Goal: Task Accomplishment & Management: Use online tool/utility

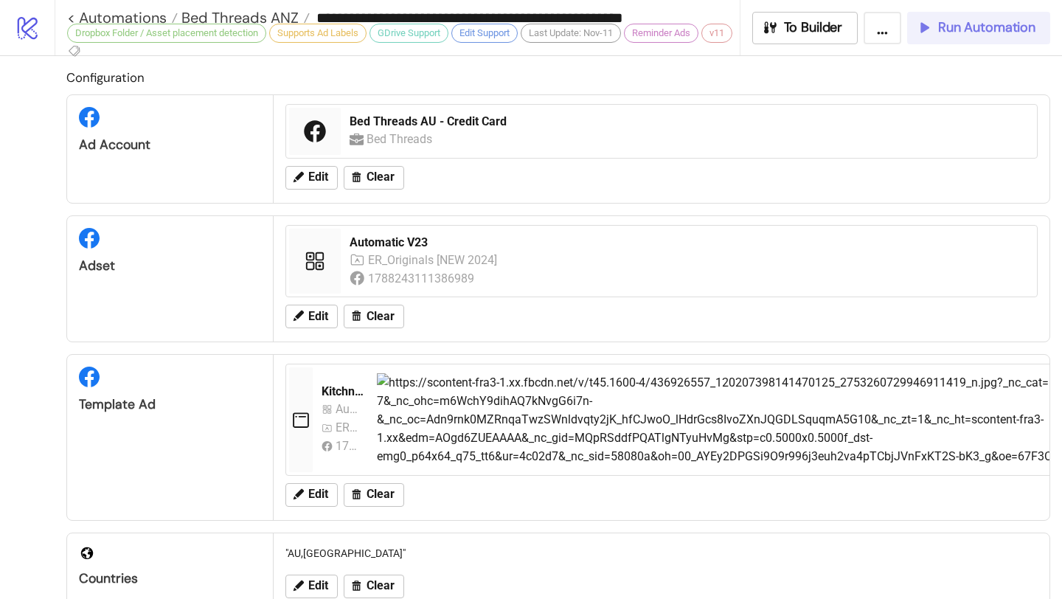
click at [947, 24] on span "Run Automation" at bounding box center [986, 27] width 97 height 17
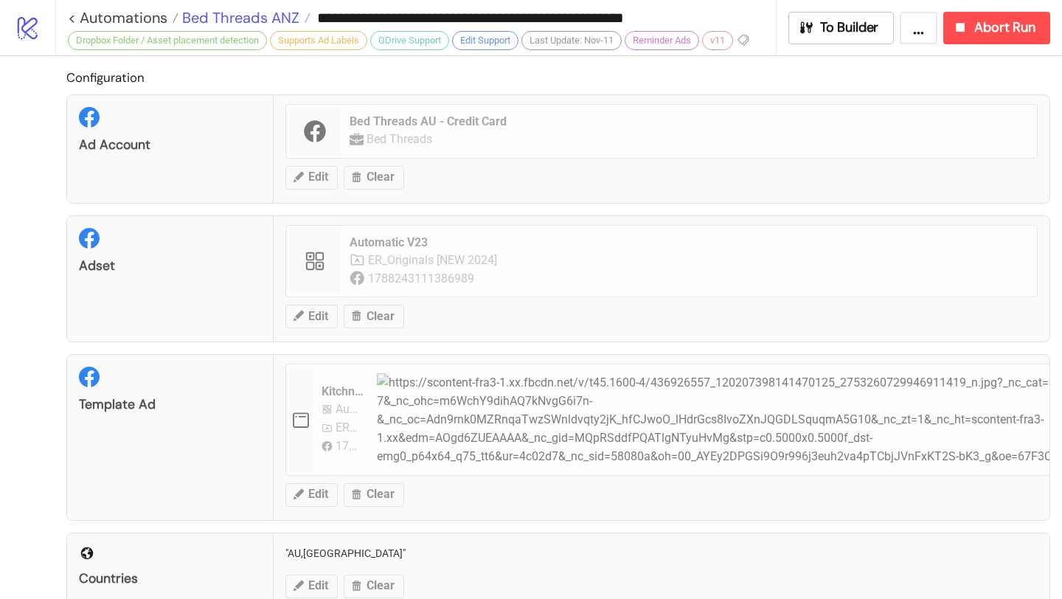
click at [274, 12] on span "Bed Threads ANZ" at bounding box center [239, 17] width 121 height 19
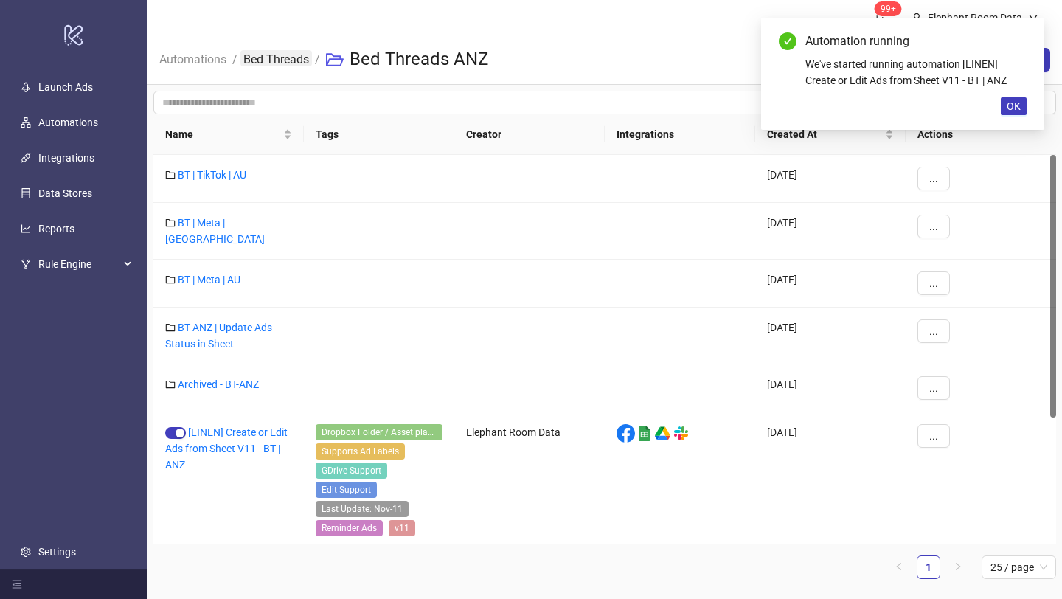
click at [283, 56] on link "Bed Threads" at bounding box center [277, 58] width 72 height 16
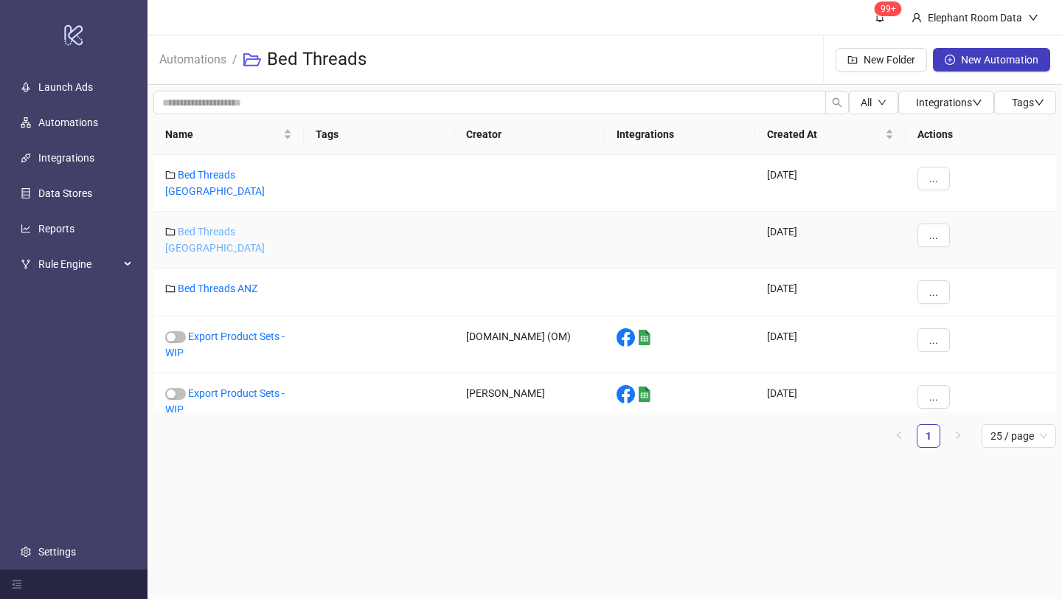
click at [241, 226] on link "Bed Threads [GEOGRAPHIC_DATA]" at bounding box center [215, 240] width 100 height 28
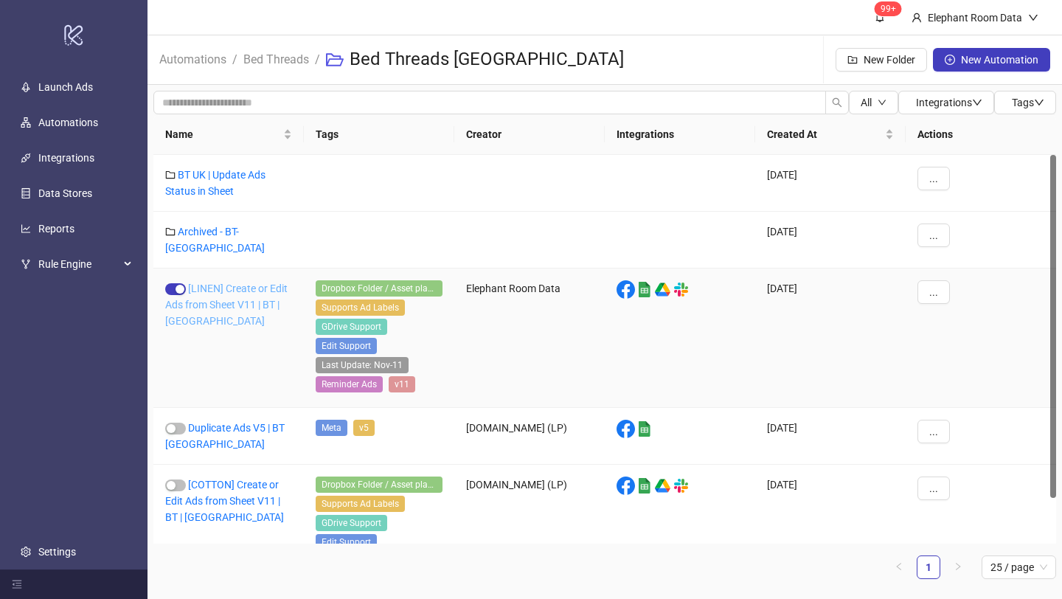
click at [257, 292] on link "[LINEN] Create or Edit Ads from Sheet V11 | BT | [GEOGRAPHIC_DATA]" at bounding box center [226, 305] width 122 height 44
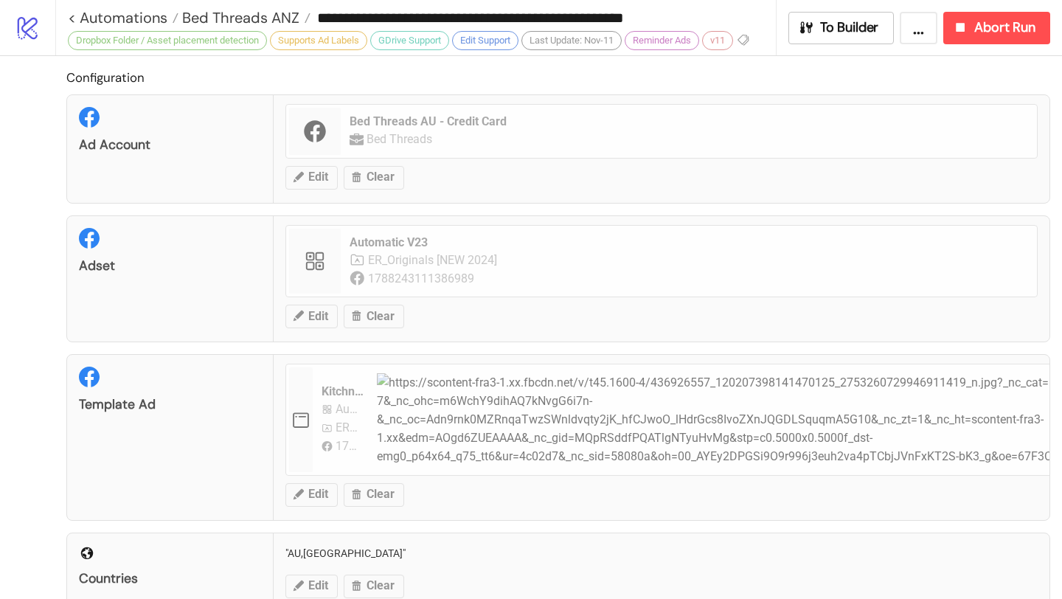
type input "**********"
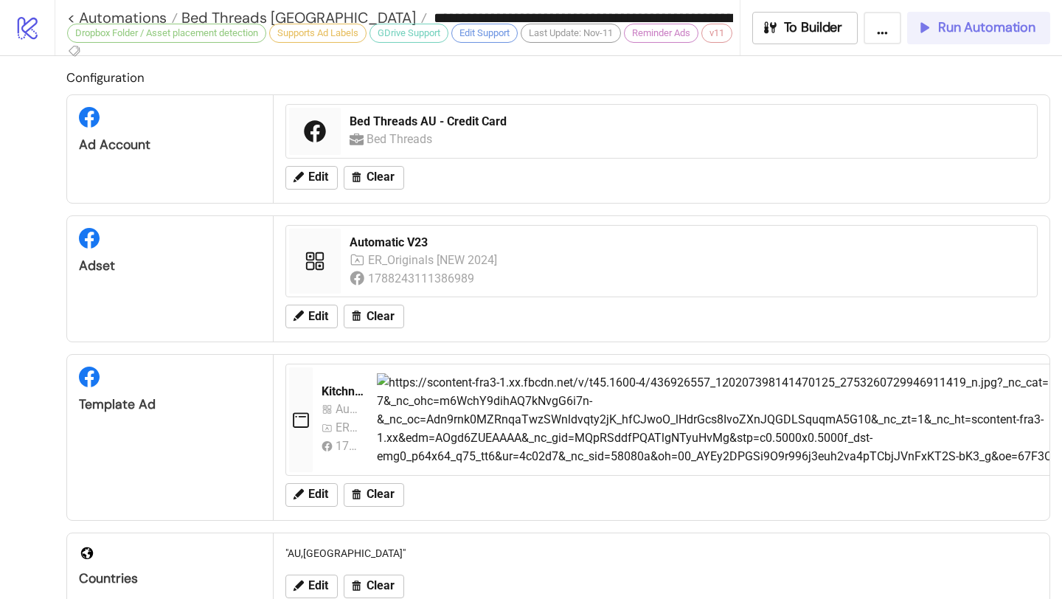
click at [944, 32] on span "Run Automation" at bounding box center [986, 27] width 97 height 17
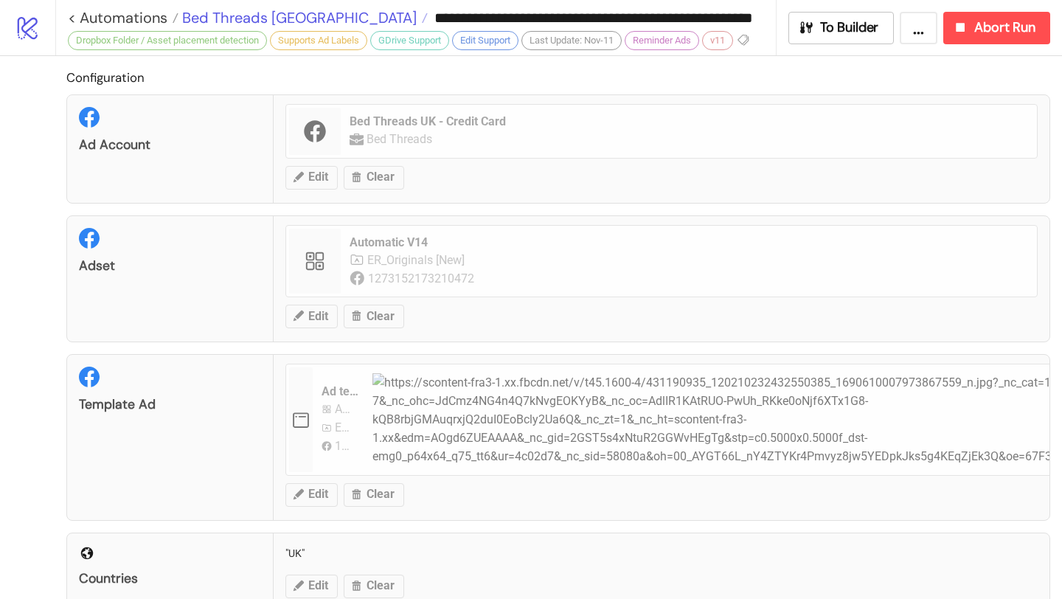
click at [252, 18] on span "Bed Threads [GEOGRAPHIC_DATA]" at bounding box center [298, 17] width 238 height 19
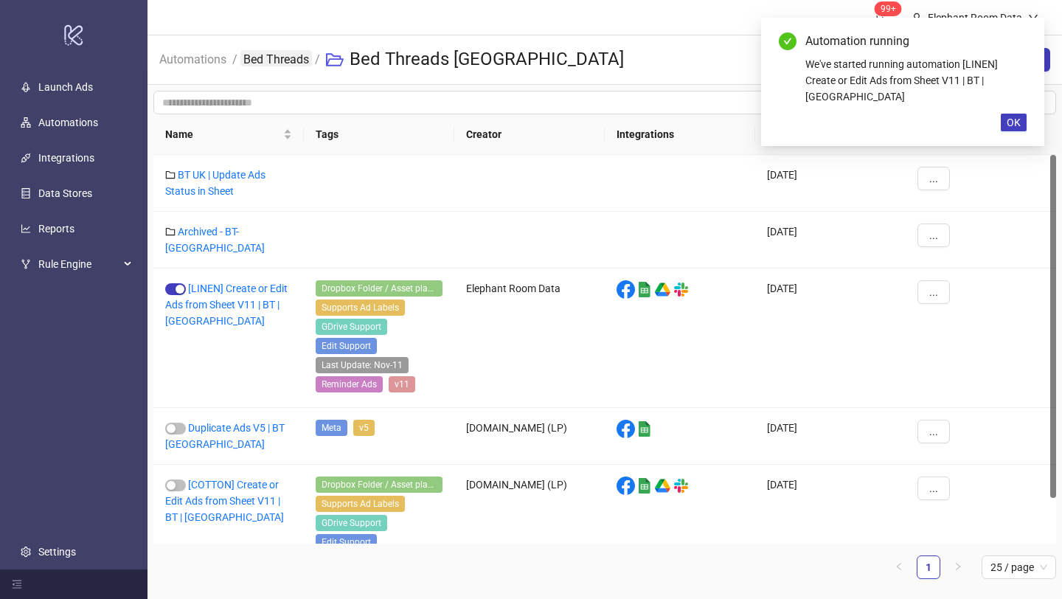
click at [298, 56] on link "Bed Threads" at bounding box center [277, 58] width 72 height 16
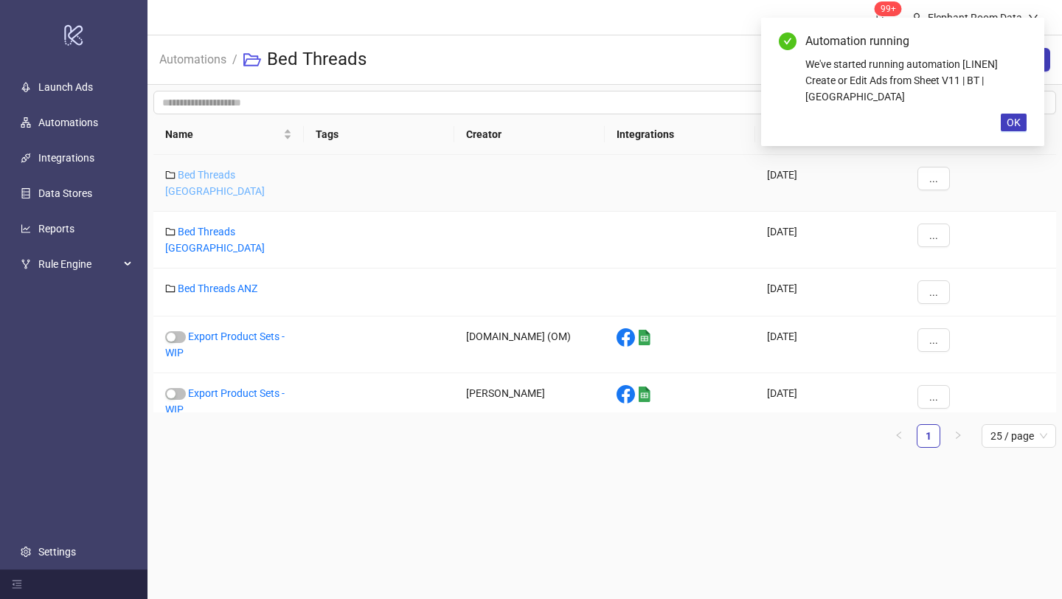
click at [252, 179] on link "Bed Threads [GEOGRAPHIC_DATA]" at bounding box center [215, 183] width 100 height 28
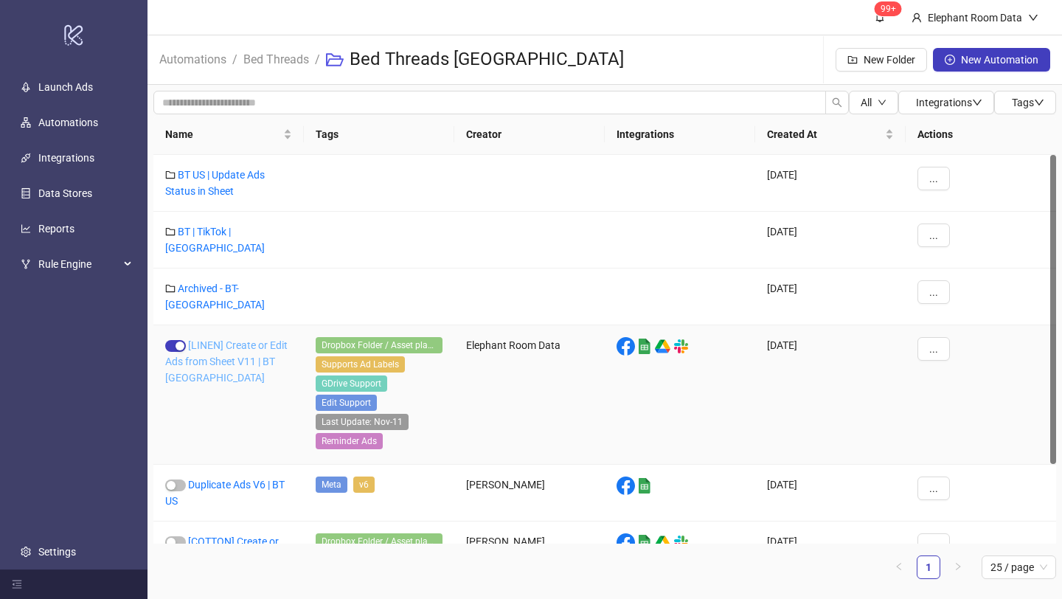
click at [252, 339] on link "[LINEN] Create or Edit Ads from Sheet V11 | BT [GEOGRAPHIC_DATA]" at bounding box center [226, 361] width 122 height 44
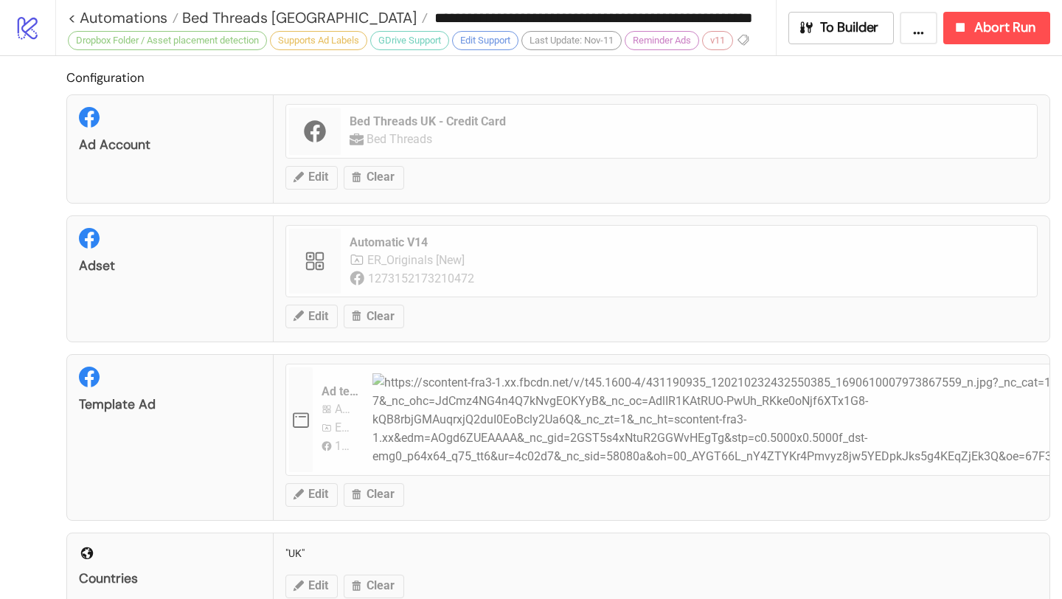
type input "**********"
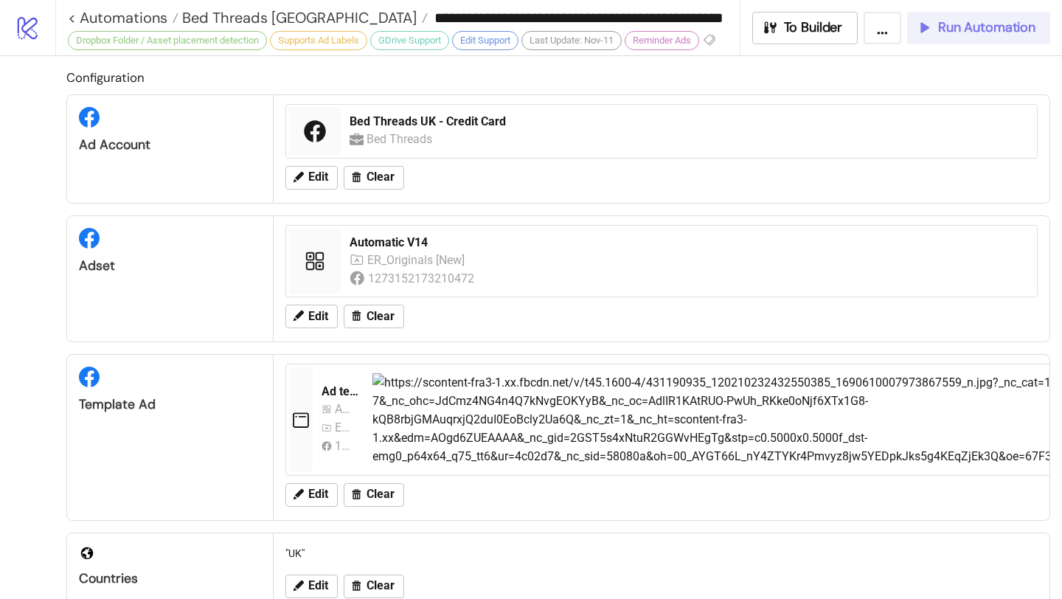
click at [1030, 35] on span "Run Automation" at bounding box center [986, 27] width 97 height 17
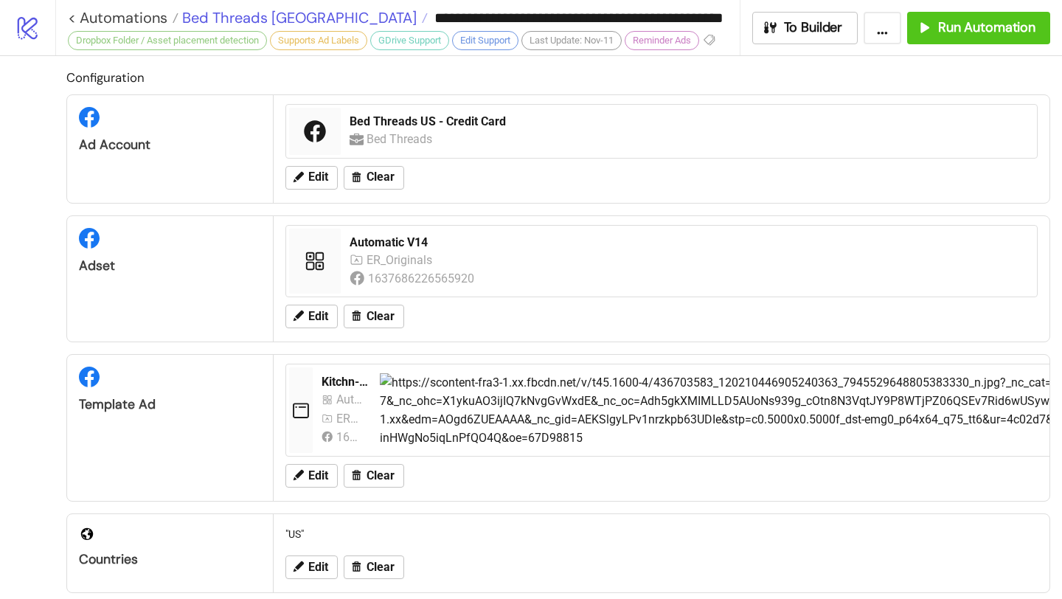
click at [286, 15] on span "Bed Threads [GEOGRAPHIC_DATA]" at bounding box center [298, 17] width 238 height 19
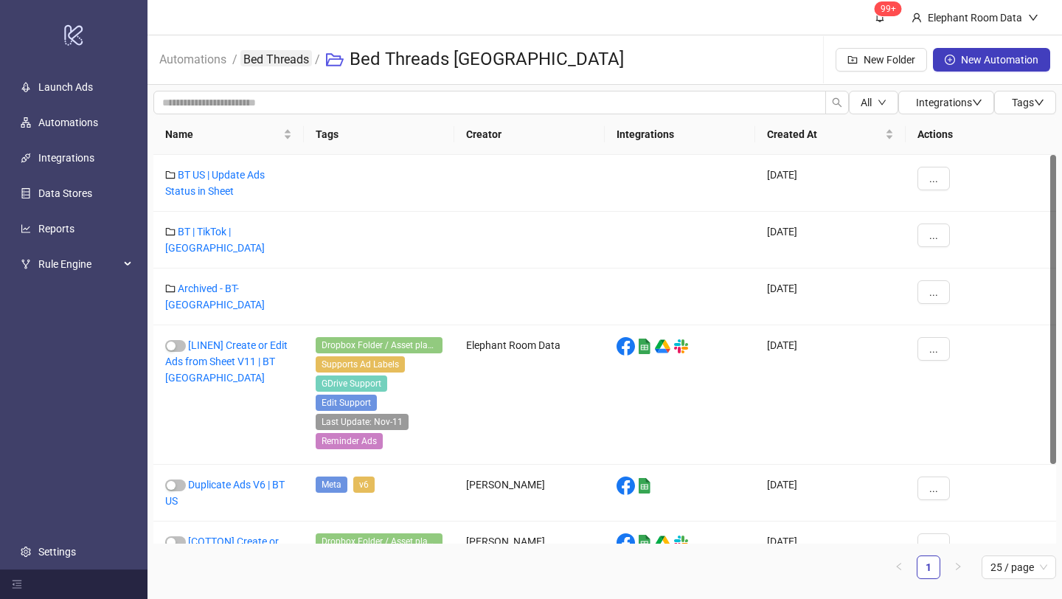
click at [283, 60] on link "Bed Threads" at bounding box center [277, 58] width 72 height 16
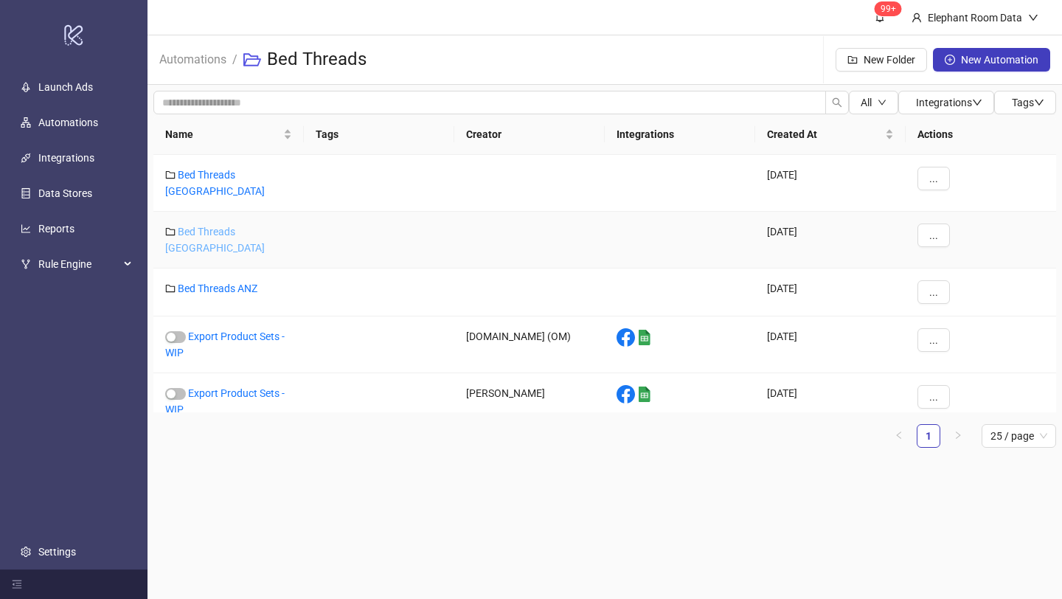
click at [237, 226] on link "Bed Threads [GEOGRAPHIC_DATA]" at bounding box center [215, 240] width 100 height 28
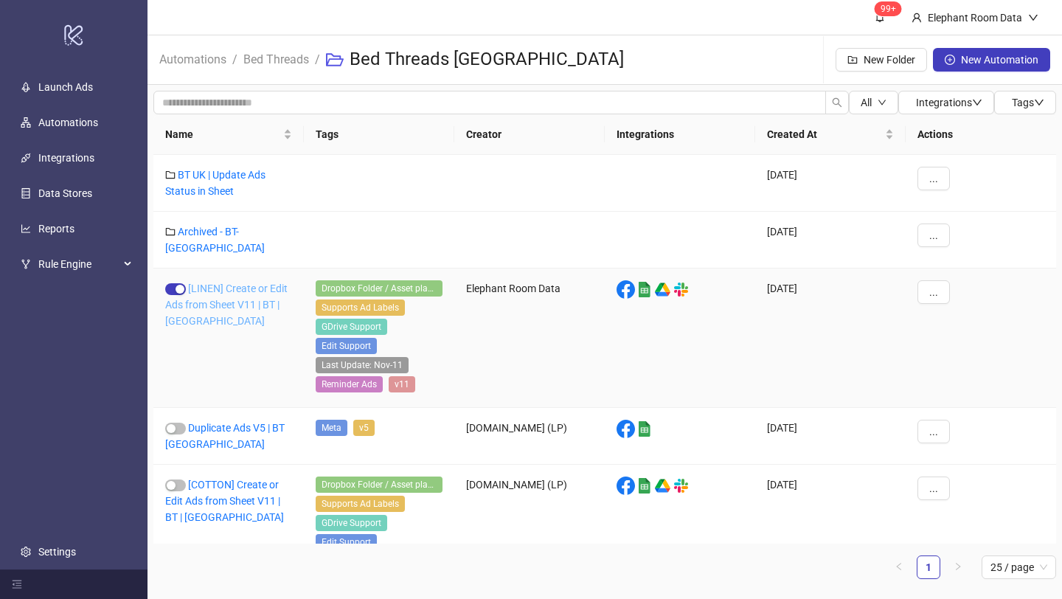
click at [252, 283] on link "[LINEN] Create or Edit Ads from Sheet V11 | BT | [GEOGRAPHIC_DATA]" at bounding box center [226, 305] width 122 height 44
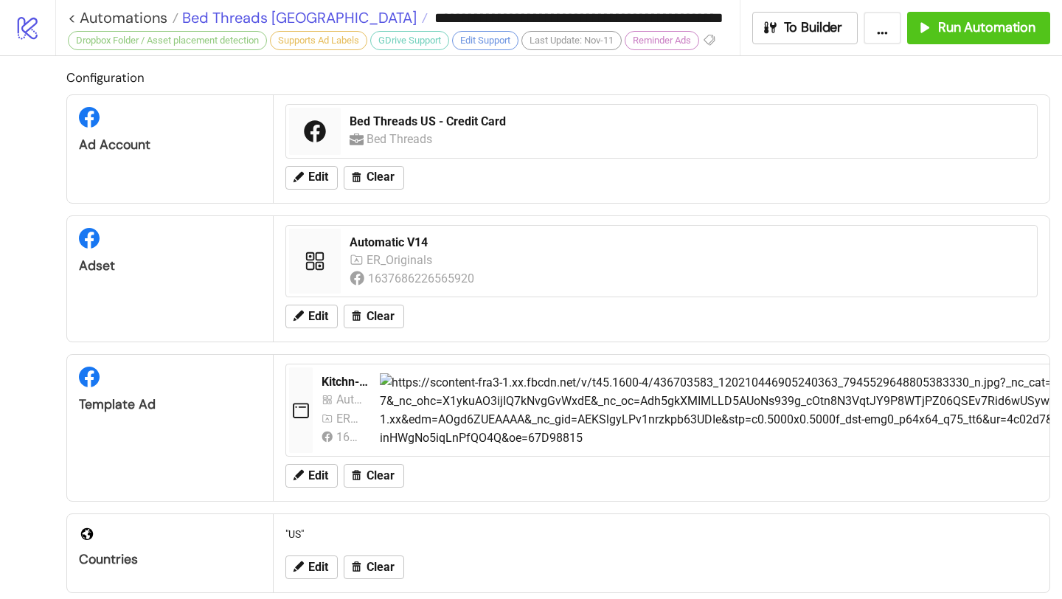
click at [283, 22] on span "Bed Threads [GEOGRAPHIC_DATA]" at bounding box center [298, 17] width 238 height 19
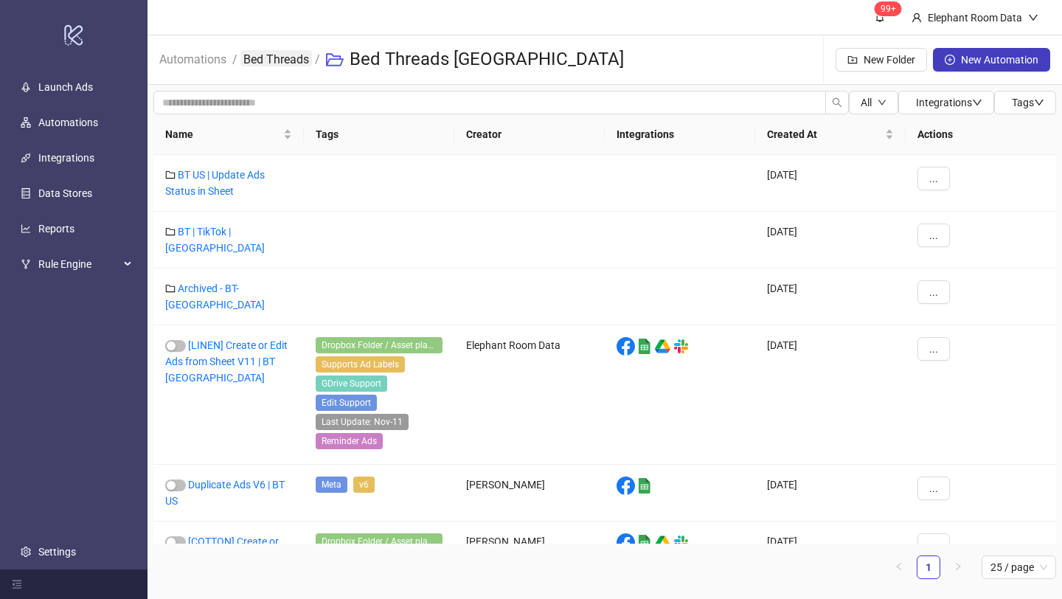
click at [285, 56] on link "Bed Threads" at bounding box center [277, 58] width 72 height 16
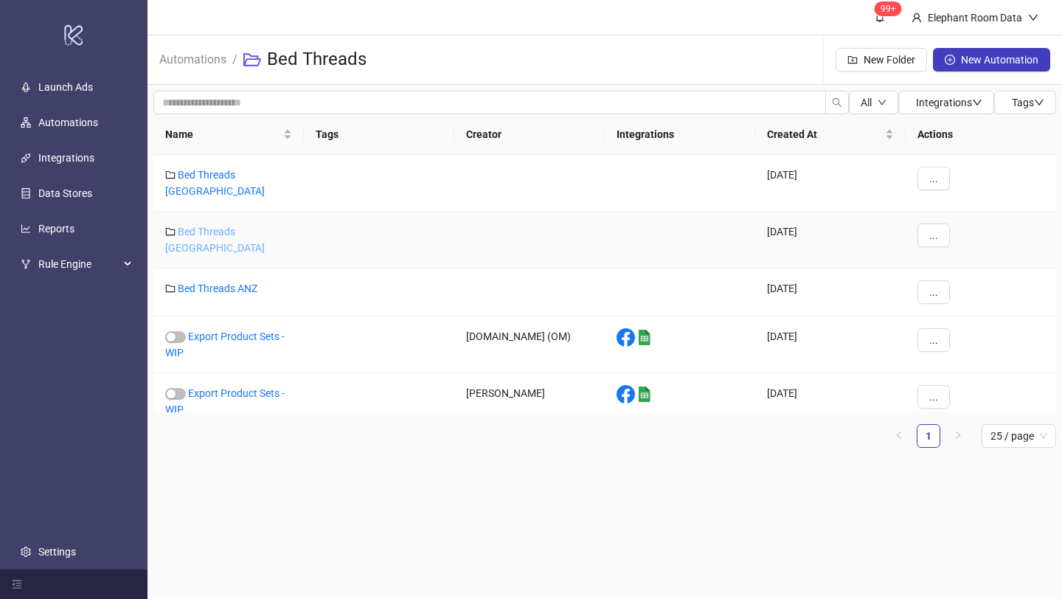
click at [246, 226] on link "Bed Threads [GEOGRAPHIC_DATA]" at bounding box center [215, 240] width 100 height 28
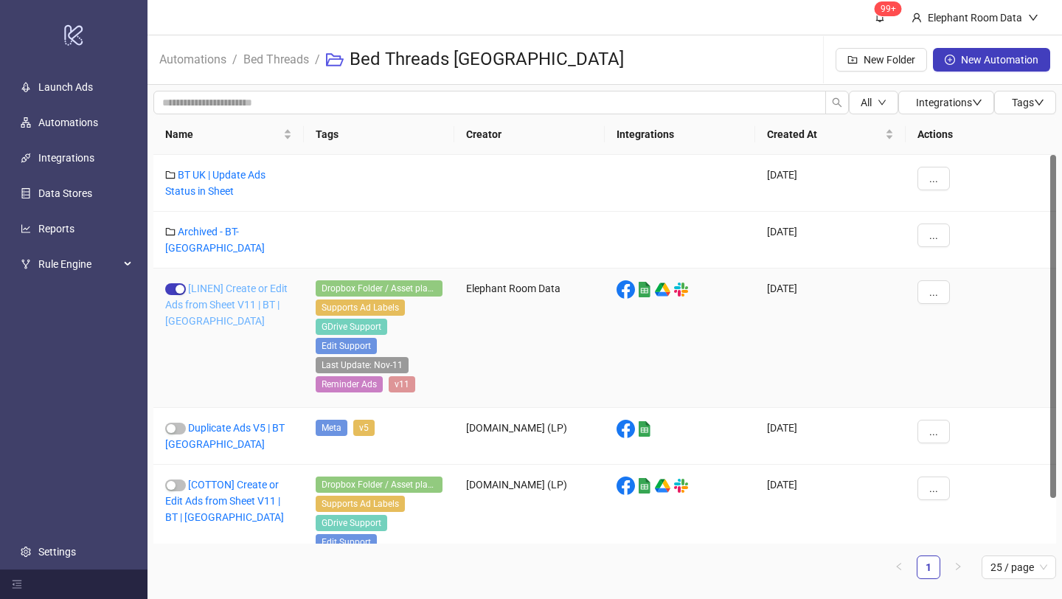
click at [260, 291] on link "[LINEN] Create or Edit Ads from Sheet V11 | BT | [GEOGRAPHIC_DATA]" at bounding box center [226, 305] width 122 height 44
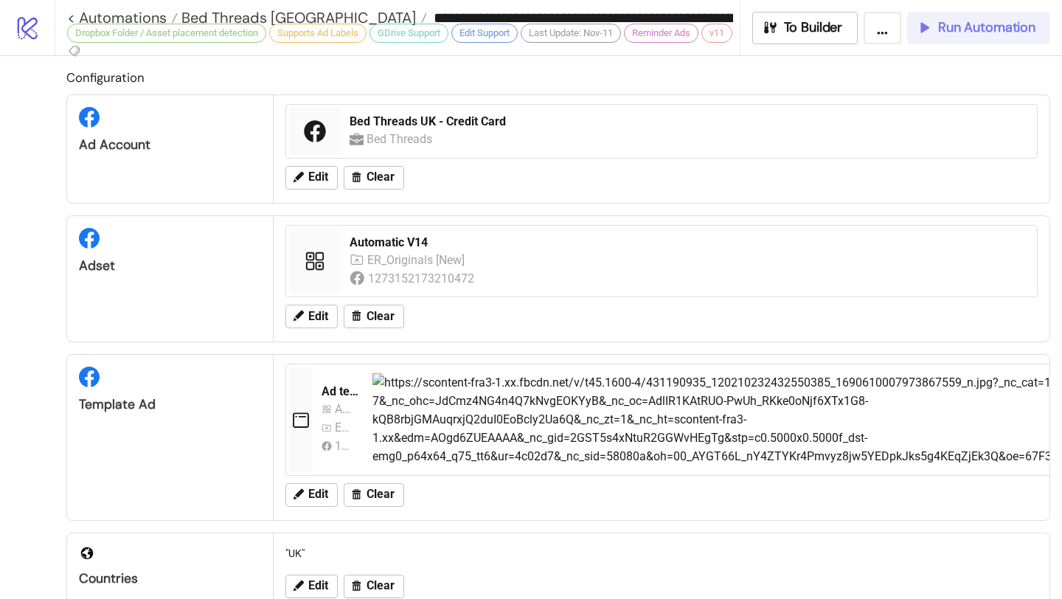
click at [938, 38] on button "Run Automation" at bounding box center [978, 28] width 143 height 32
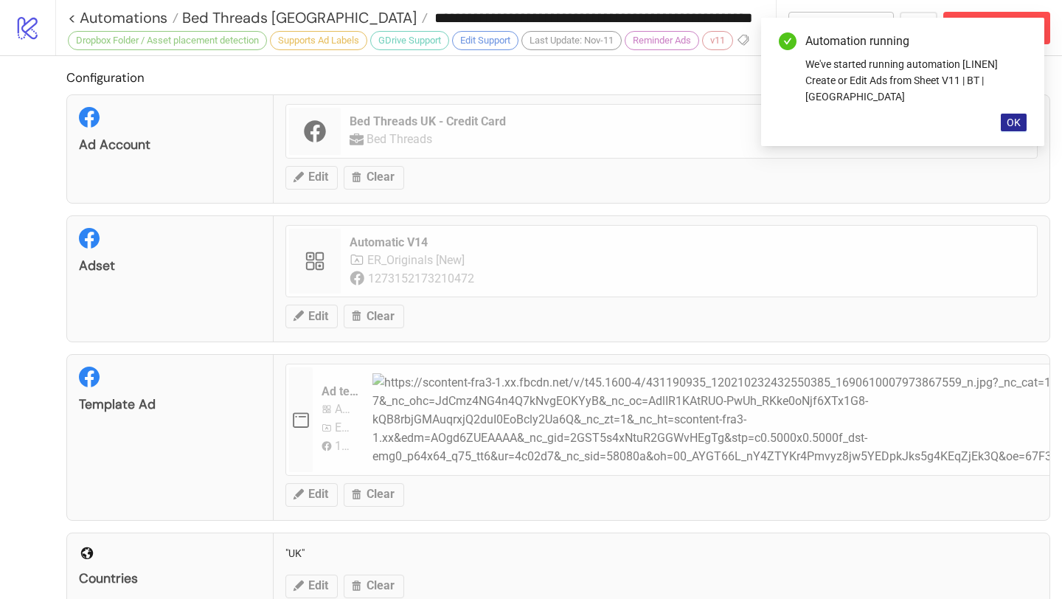
click at [1023, 114] on button "OK" at bounding box center [1014, 123] width 26 height 18
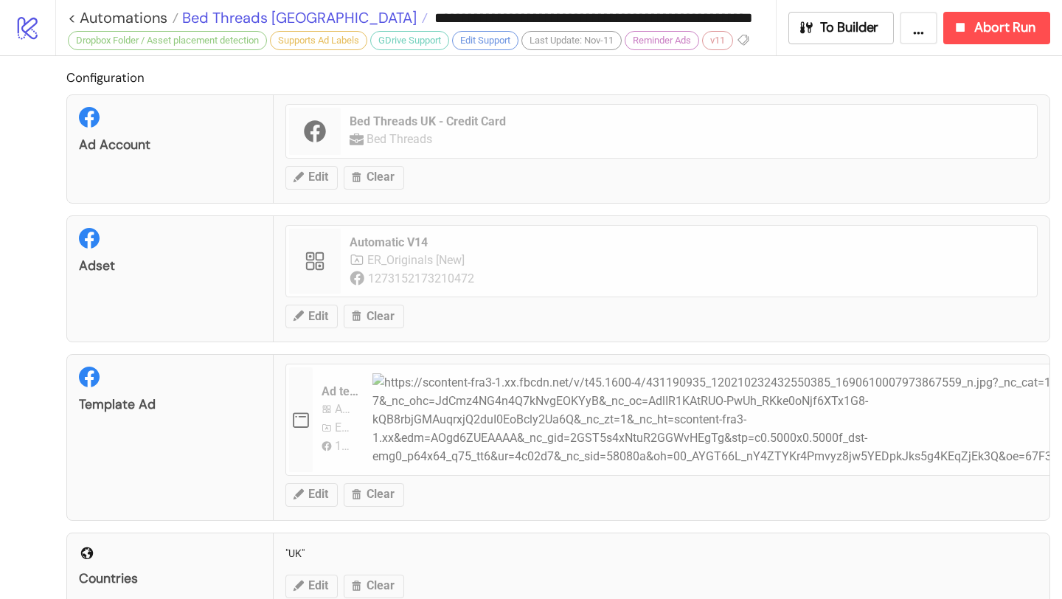
click at [252, 15] on span "Bed Threads [GEOGRAPHIC_DATA]" at bounding box center [298, 17] width 238 height 19
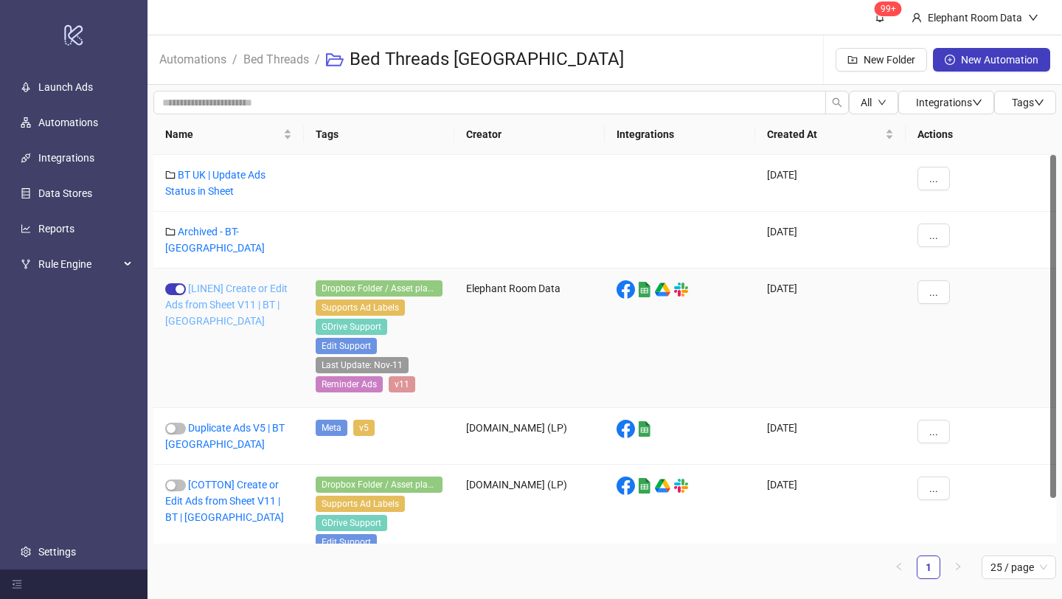
click at [274, 283] on link "[LINEN] Create or Edit Ads from Sheet V11 | BT | [GEOGRAPHIC_DATA]" at bounding box center [226, 305] width 122 height 44
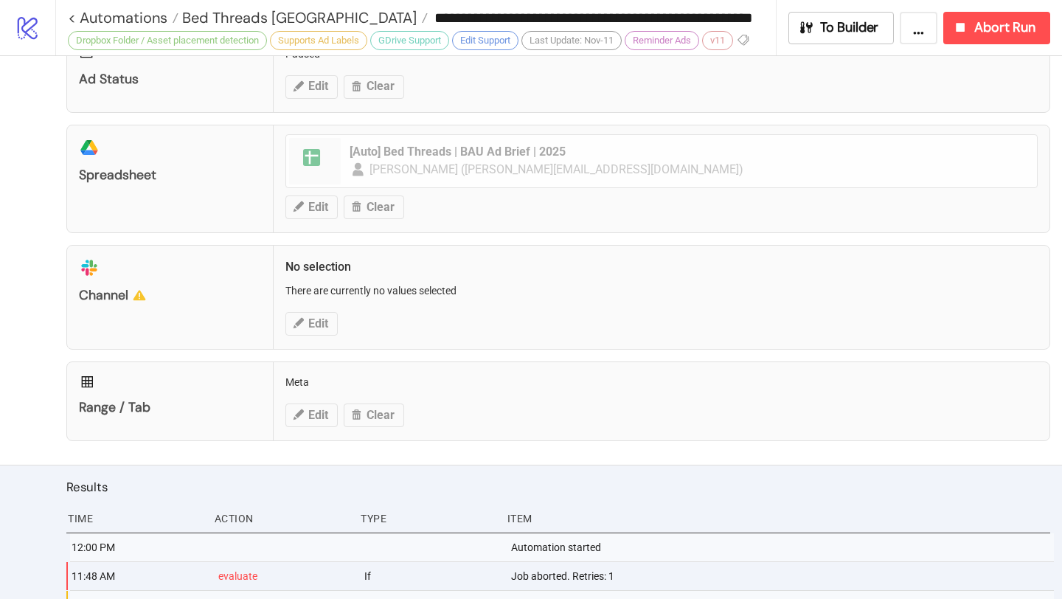
scroll to position [801, 0]
